Goal: Transaction & Acquisition: Subscribe to service/newsletter

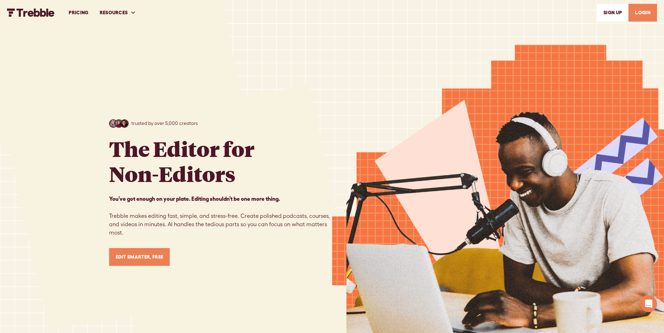
click at [144, 255] on link "Edit Smarter, Free" at bounding box center [139, 257] width 61 height 18
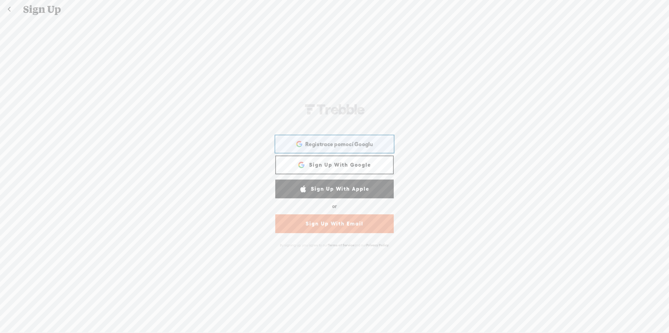
click at [313, 146] on span "Registrace pomocí Googlu" at bounding box center [339, 144] width 68 height 7
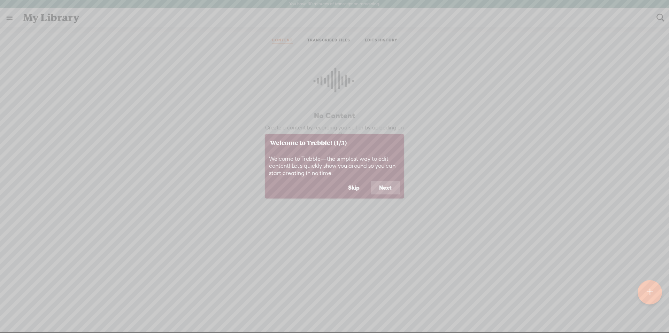
click at [353, 187] on button "Skip" at bounding box center [354, 187] width 28 height 13
